Goal: Information Seeking & Learning: Learn about a topic

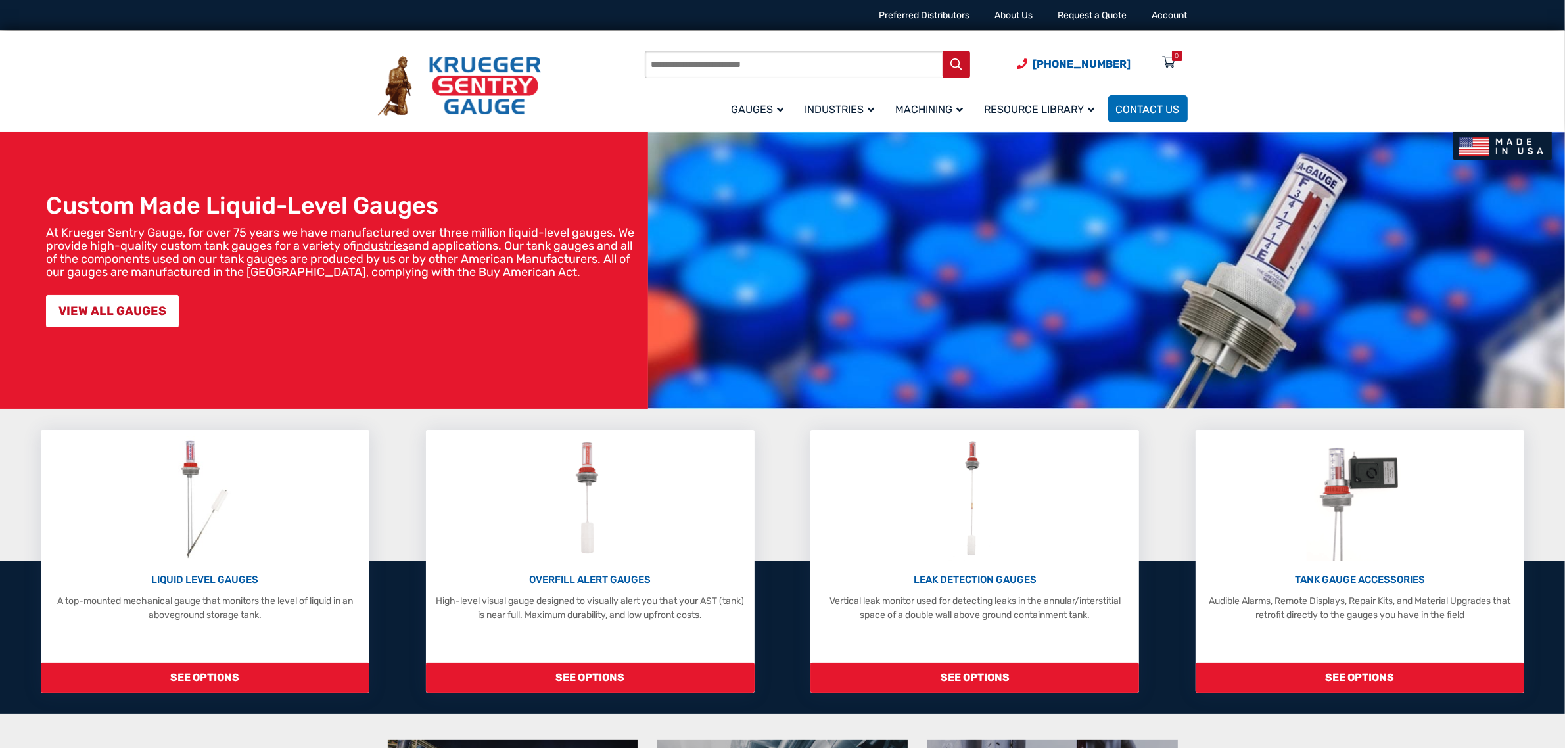
click at [757, 67] on input "Products search" at bounding box center [807, 65] width 325 height 28
type input "*****"
click at [942, 51] on button "Search" at bounding box center [956, 65] width 28 height 28
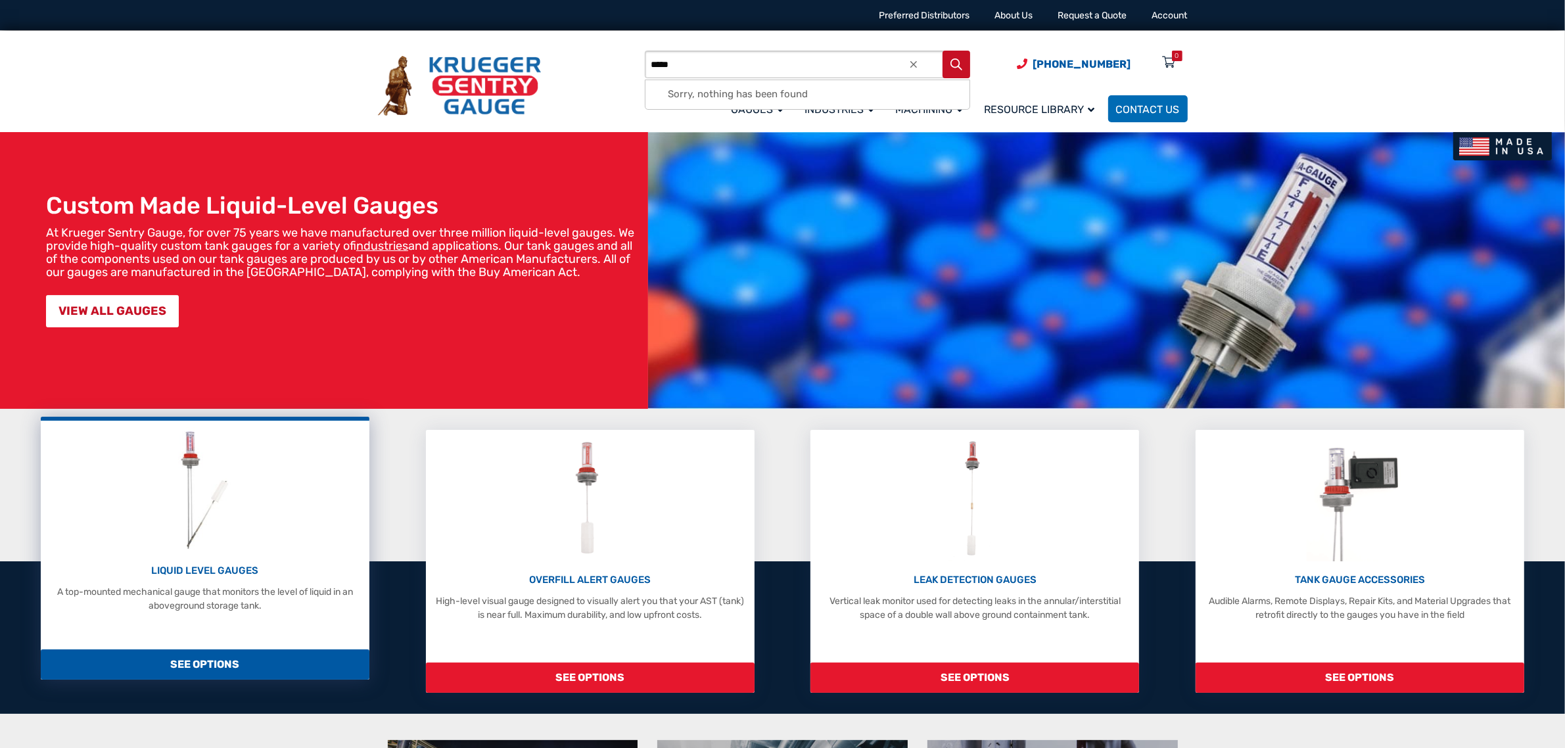
click at [204, 509] on img at bounding box center [205, 489] width 70 height 125
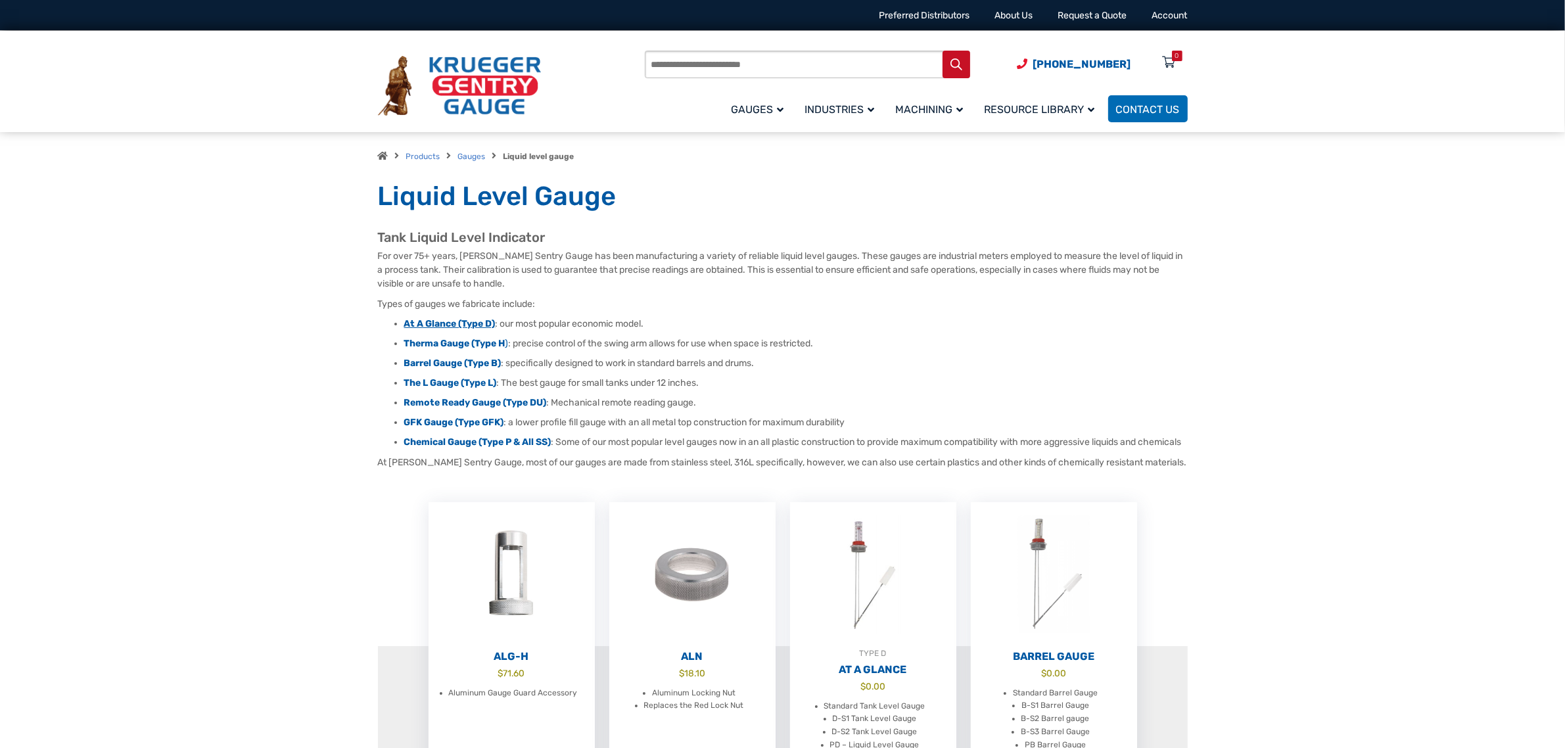
click at [450, 327] on strong "At A Glance (Type D)" at bounding box center [449, 323] width 91 height 11
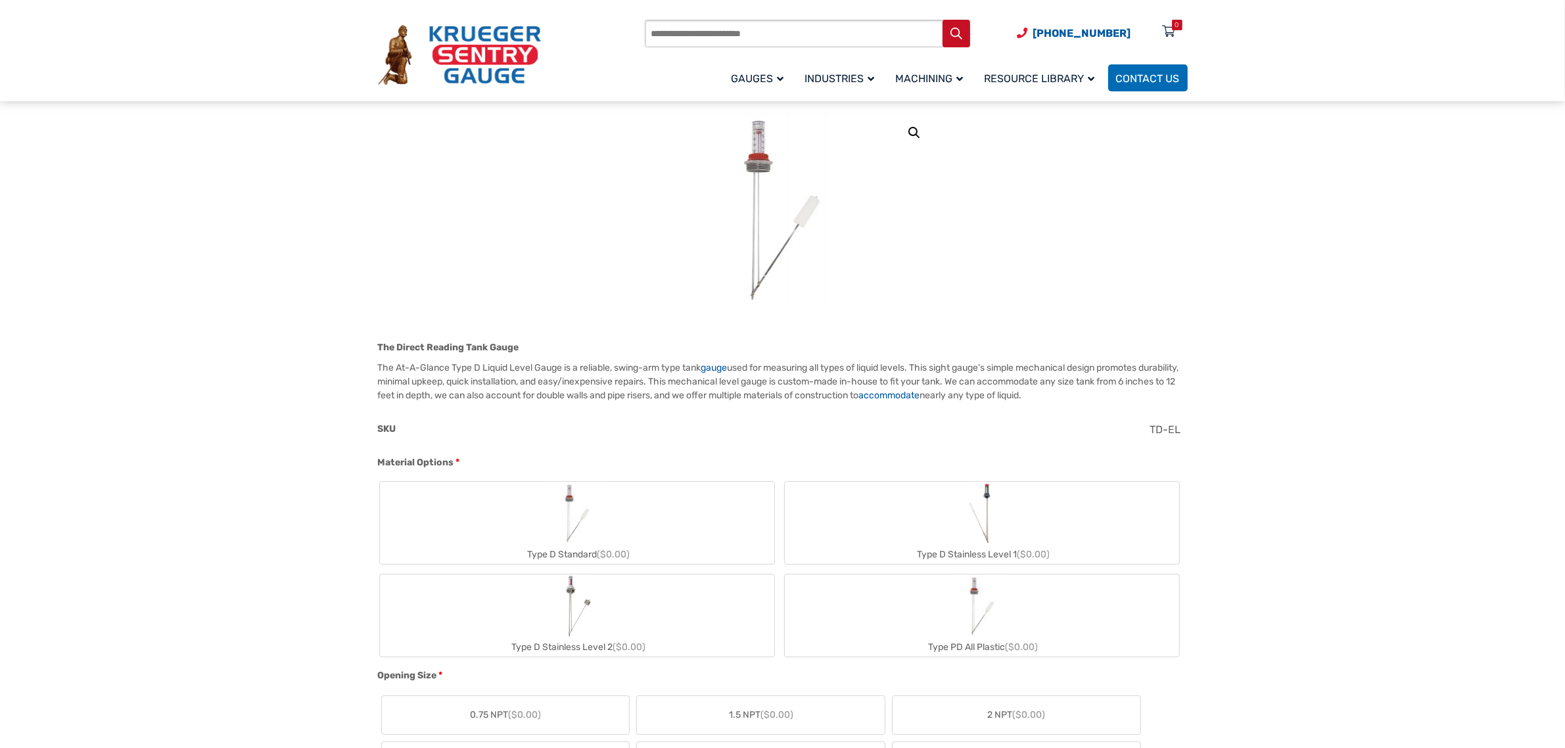
scroll to position [164, 0]
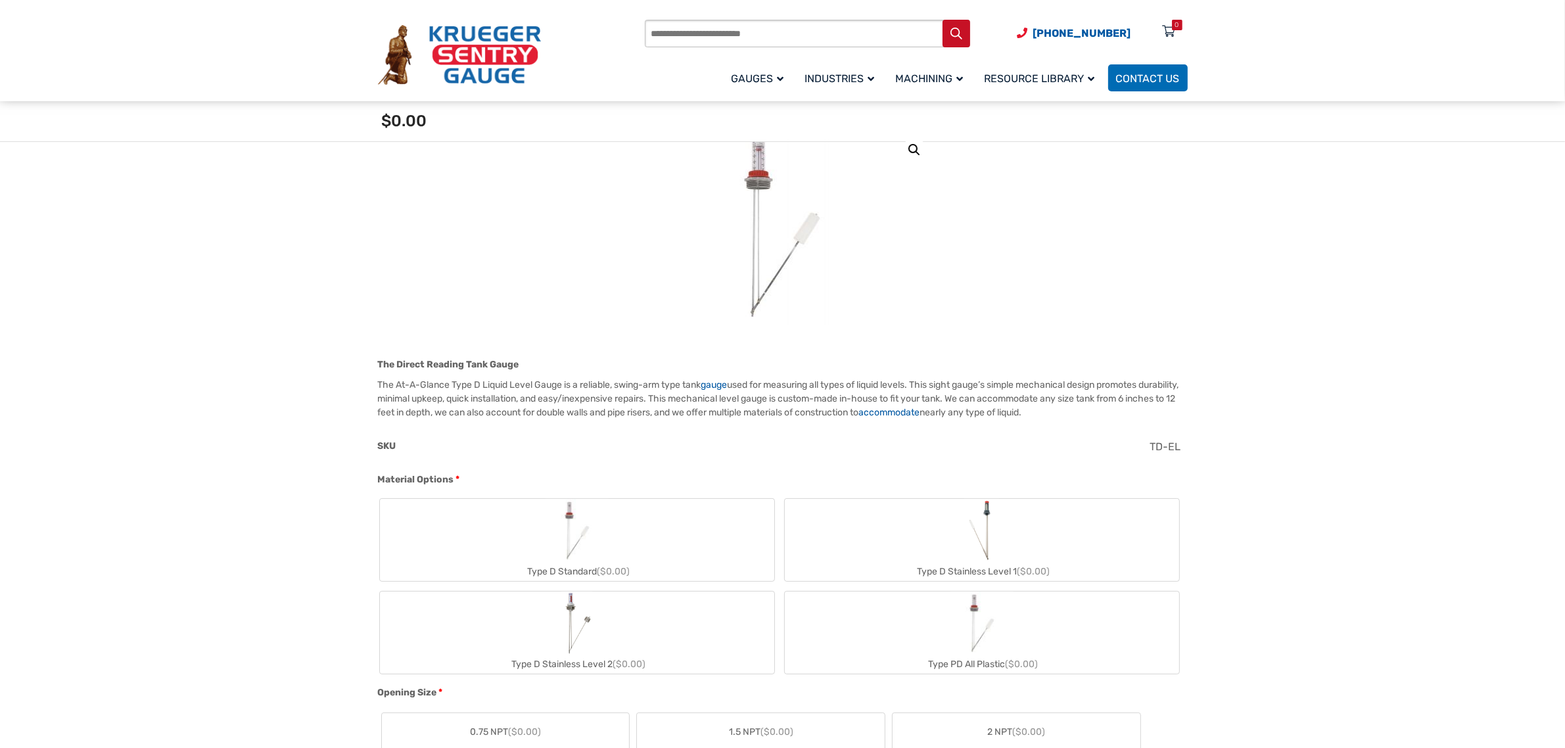
click at [485, 390] on p "The At-A-Glance Type D Liquid Level Gauge is a reliable, swing-arm type tank ga…" at bounding box center [783, 398] width 810 height 41
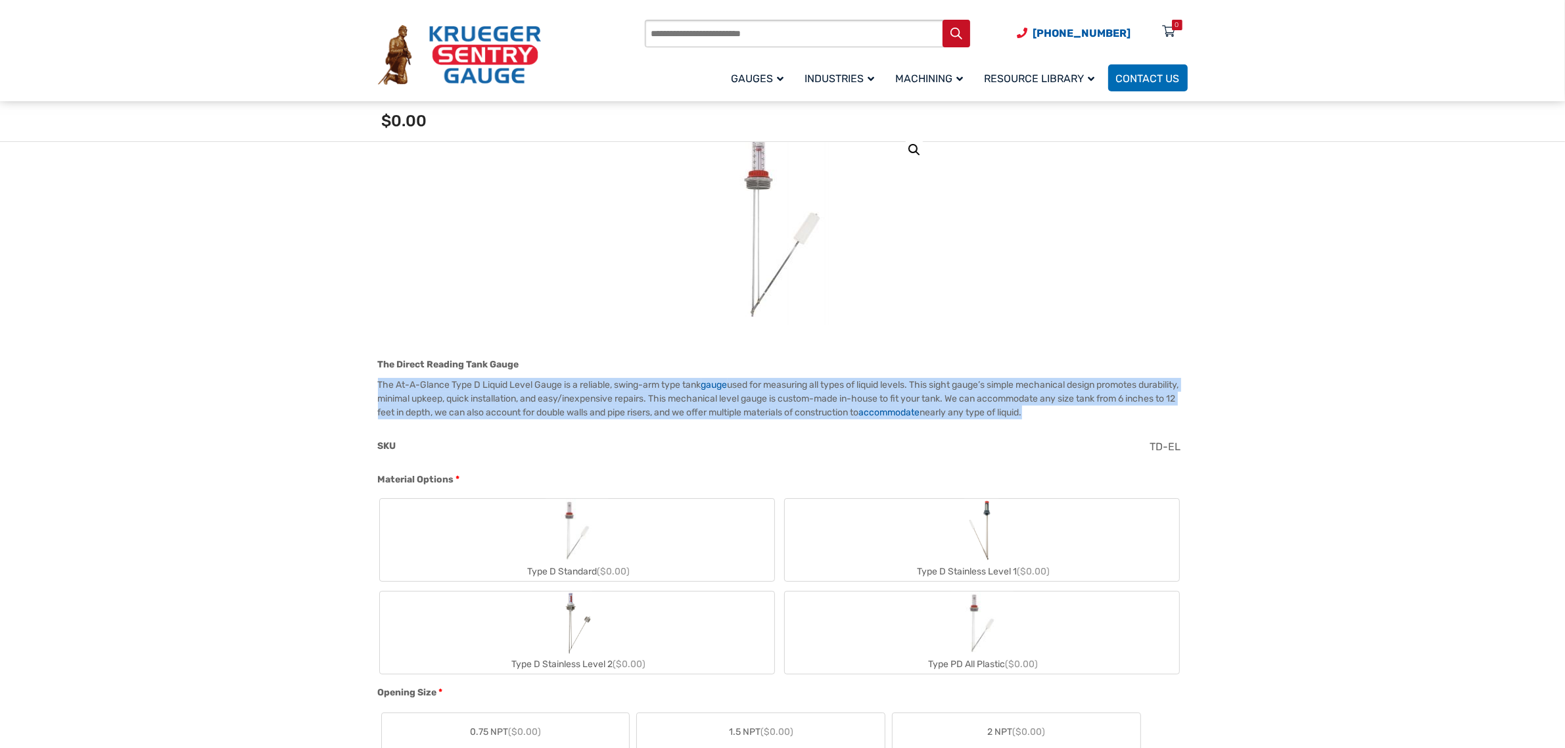
click at [485, 390] on p "The At-A-Glance Type D Liquid Level Gauge is a reliable, swing-arm type tank ga…" at bounding box center [783, 398] width 810 height 41
copy div "The At-A-Glance Type D Liquid Level Gauge is a reliable, swing-arm type tank ga…"
